Goal: Task Accomplishment & Management: Manage account settings

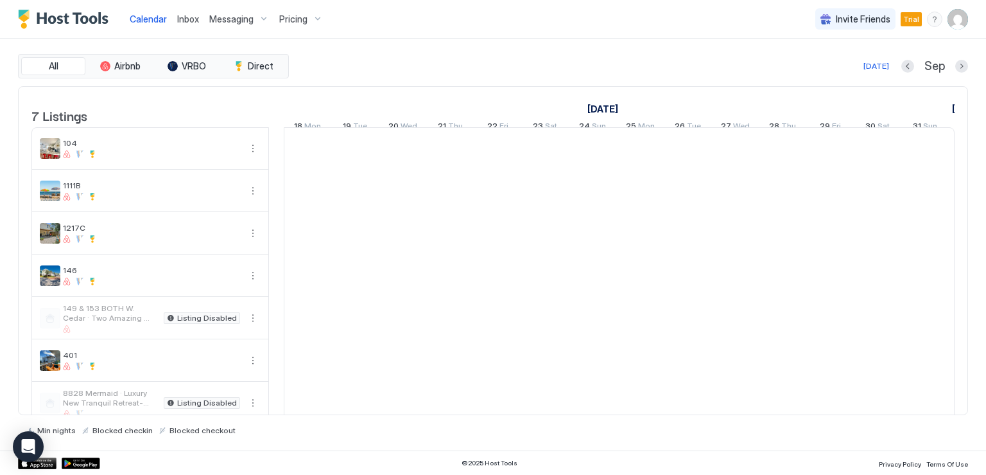
scroll to position [0, 713]
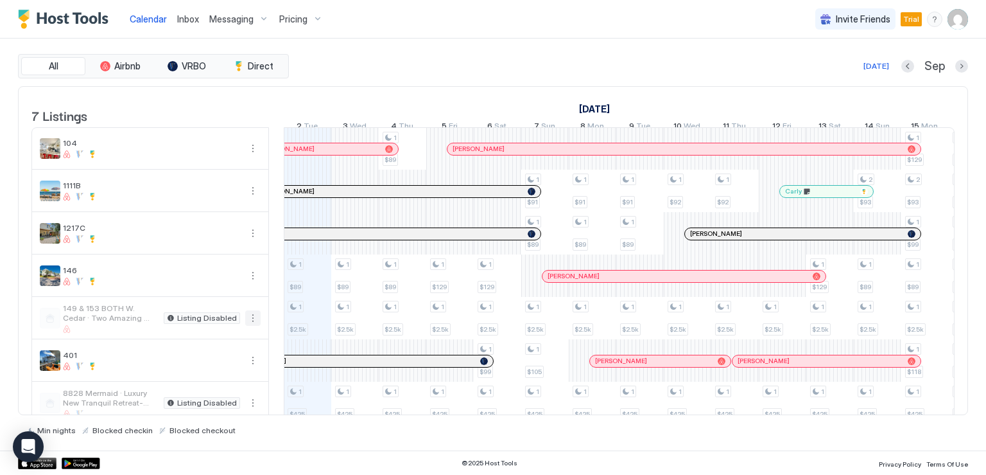
click at [254, 324] on button "More options" at bounding box center [252, 317] width 15 height 15
click at [250, 325] on div at bounding box center [493, 237] width 986 height 475
click at [249, 326] on button "More options" at bounding box center [252, 317] width 15 height 15
click at [152, 317] on div at bounding box center [493, 237] width 986 height 475
click at [249, 324] on button "More options" at bounding box center [252, 317] width 15 height 15
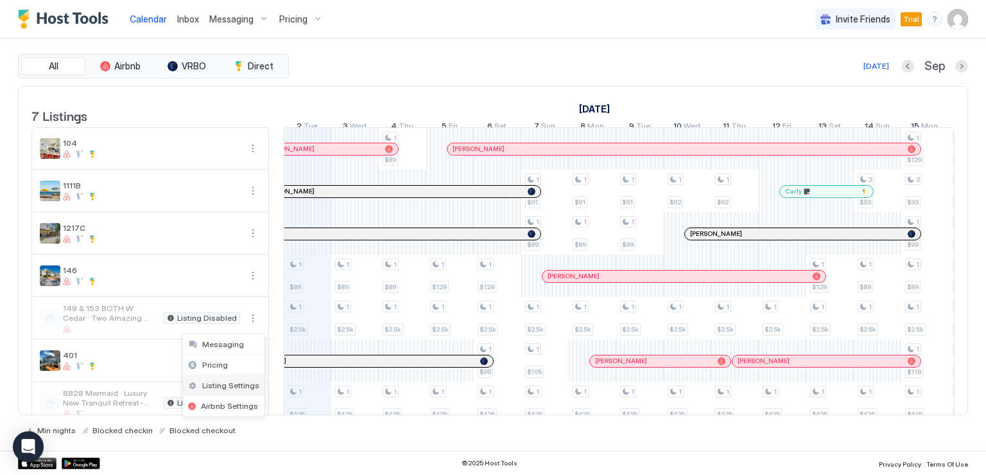
click at [239, 383] on span "Listing Settings" at bounding box center [230, 385] width 57 height 10
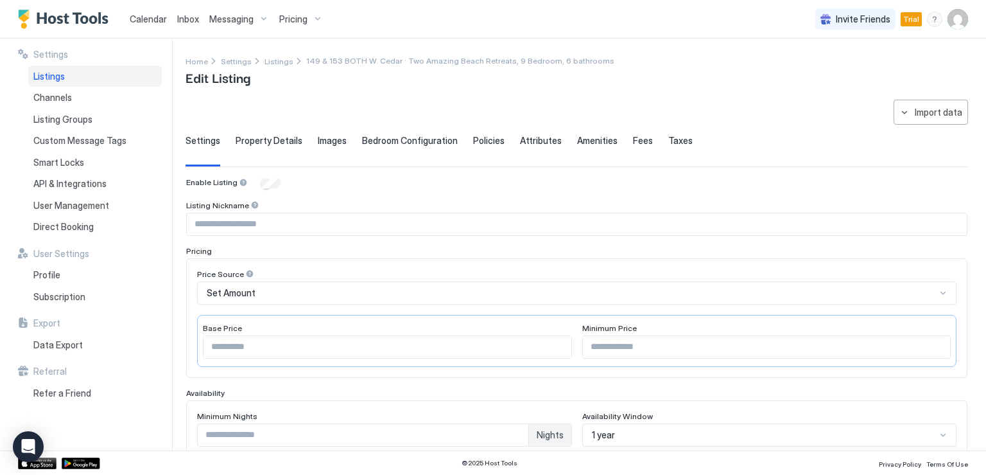
click at [59, 75] on span "Listings" at bounding box center [48, 77] width 31 height 12
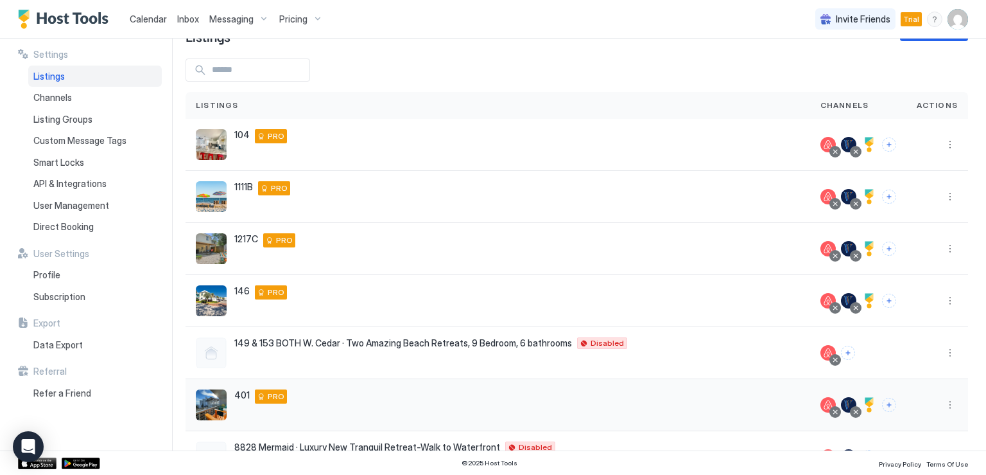
scroll to position [64, 0]
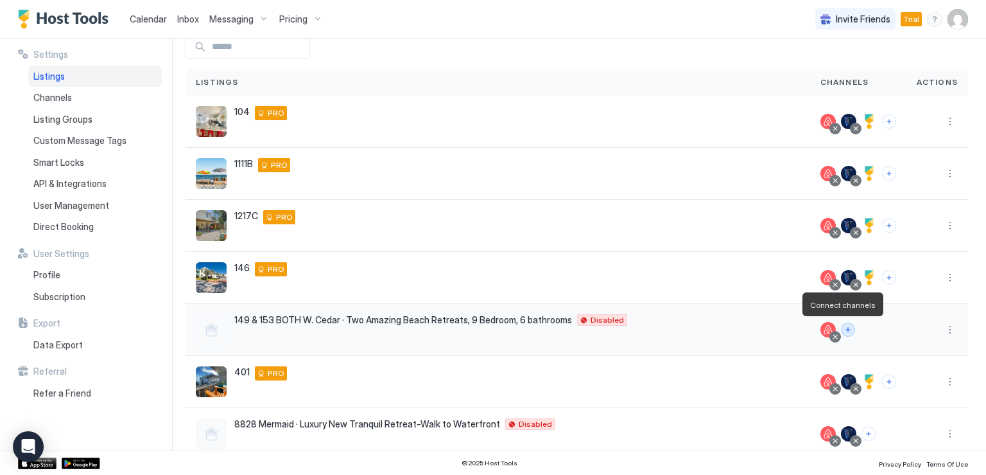
click at [842, 329] on button "Connect channels" at bounding box center [848, 329] width 14 height 14
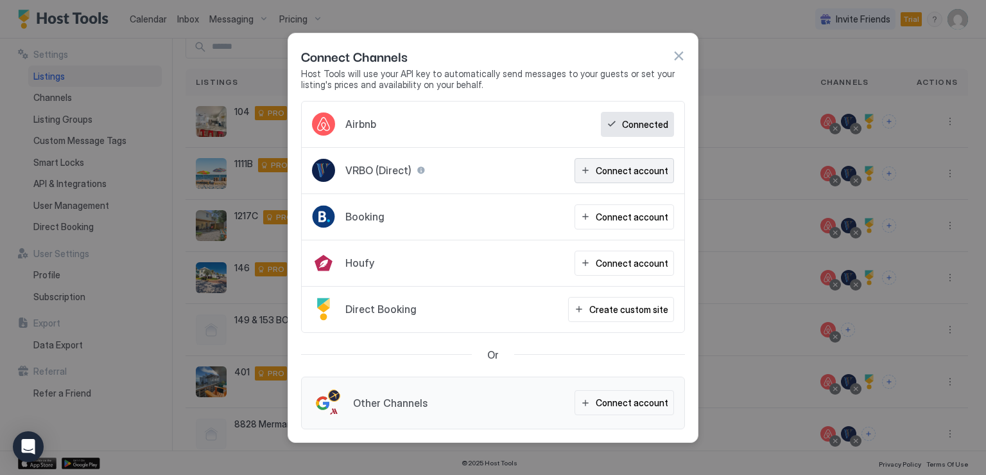
click at [627, 175] on div "Connect account" at bounding box center [632, 170] width 73 height 13
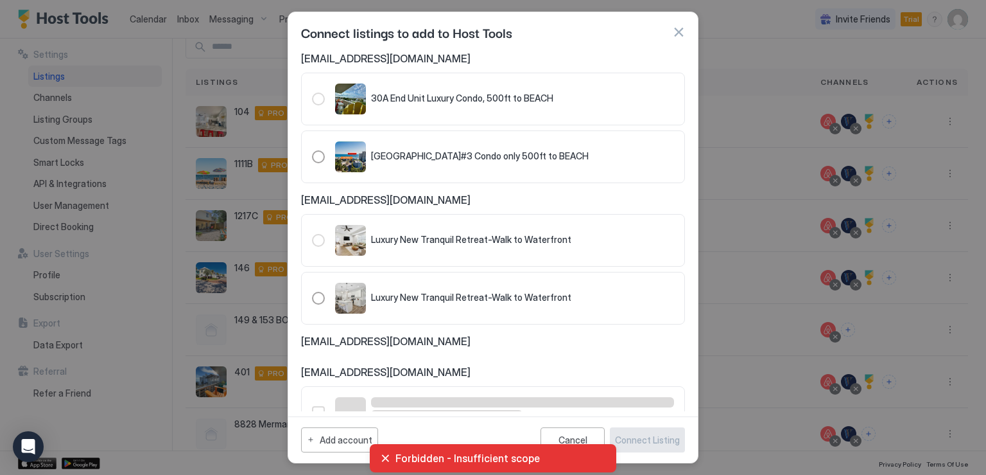
click at [383, 457] on div "Forbidden - Insufficient scope" at bounding box center [493, 457] width 226 height 13
click at [383, 458] on div "Forbidden - Insufficient scope" at bounding box center [493, 457] width 226 height 13
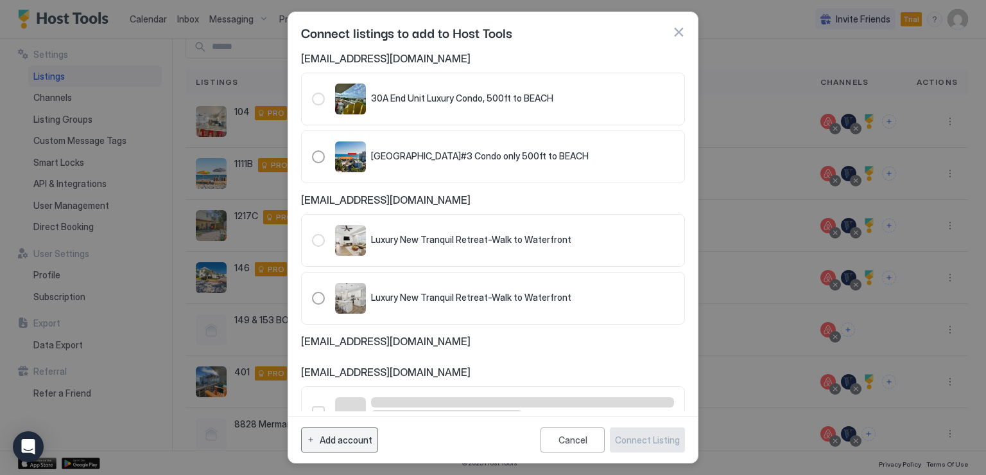
click at [353, 445] on div "Add account" at bounding box center [346, 439] width 53 height 13
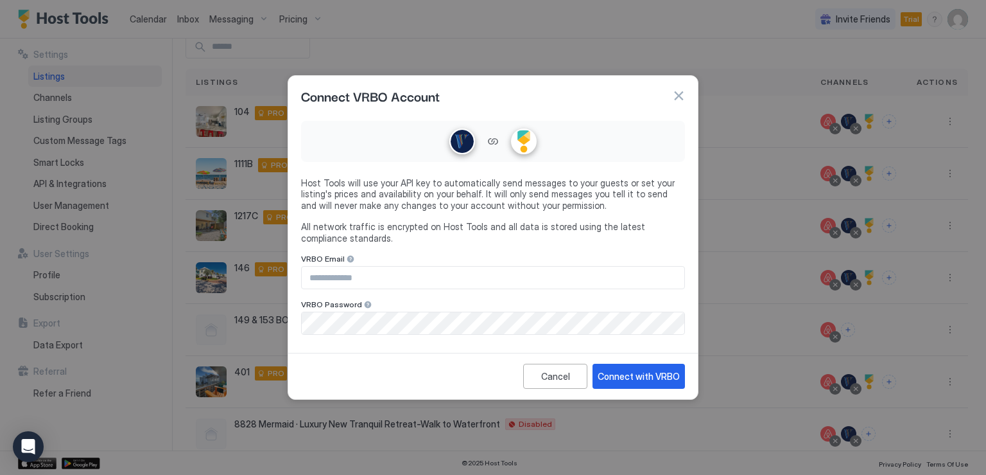
click at [395, 285] on input "Input Field" at bounding box center [493, 277] width 383 height 22
type input "**********"
click at [661, 374] on div "Connect with VRBO" at bounding box center [639, 375] width 82 height 13
